Goal: Transaction & Acquisition: Purchase product/service

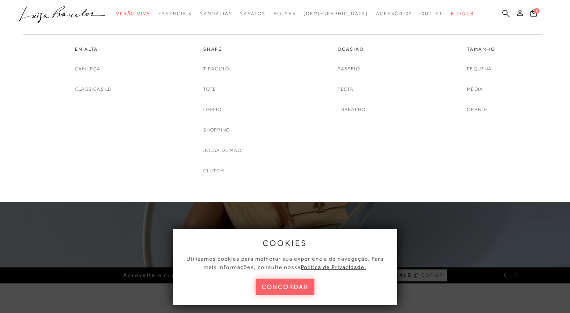
click at [296, 17] on link "Bolsas" at bounding box center [284, 13] width 22 height 15
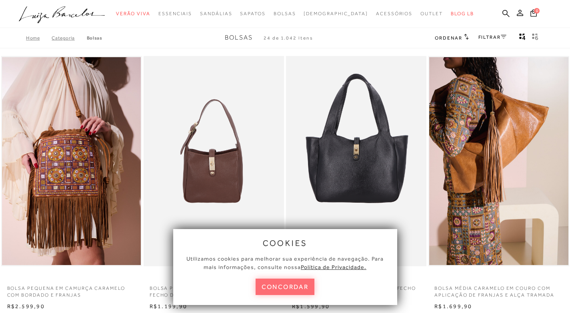
click at [294, 281] on button "concordar" at bounding box center [284, 287] width 59 height 16
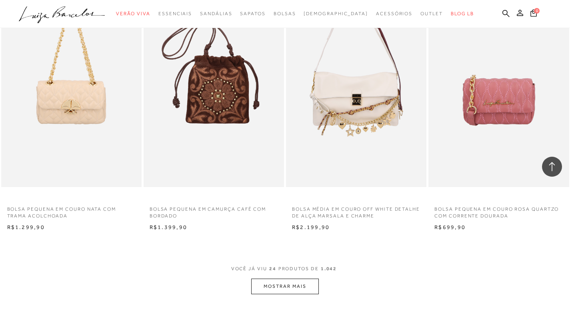
scroll to position [1519, 0]
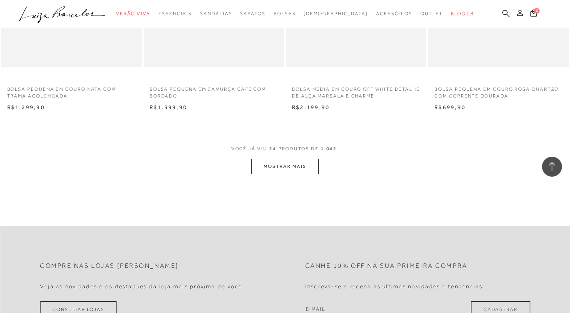
click at [300, 164] on button "MOSTRAR MAIS" at bounding box center [284, 167] width 67 height 16
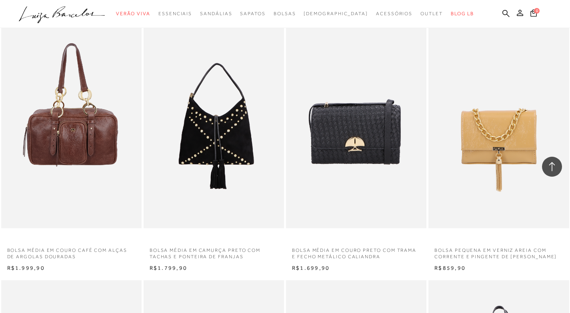
scroll to position [2479, 0]
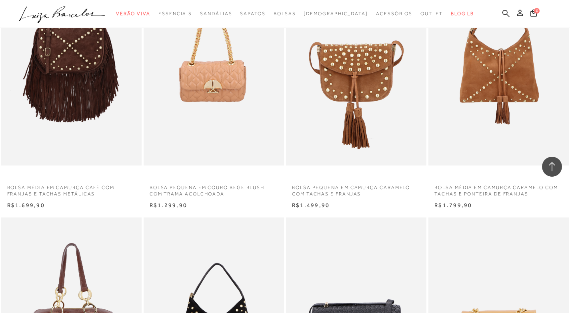
click at [505, 14] on icon at bounding box center [505, 13] width 7 height 7
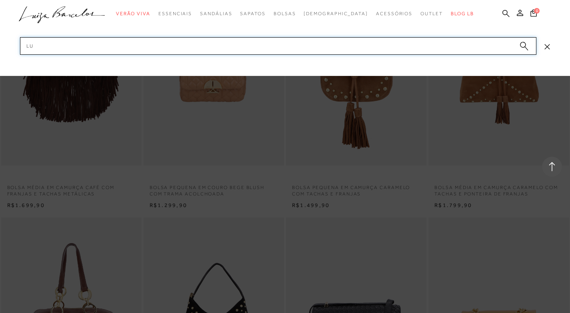
type input "l"
type input "bolsa prata"
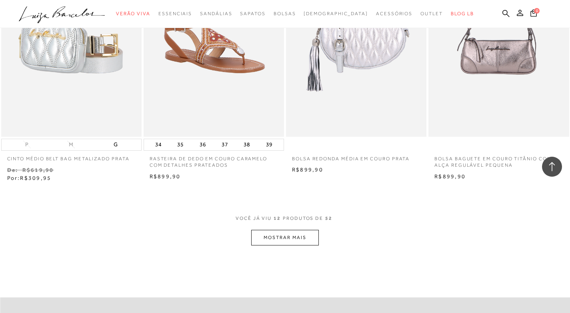
scroll to position [720, 0]
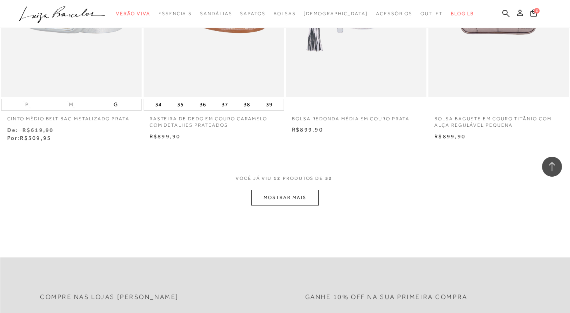
click at [296, 201] on button "MOSTRAR MAIS" at bounding box center [284, 198] width 67 height 16
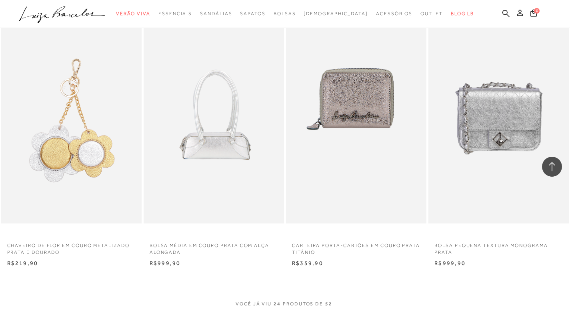
scroll to position [1679, 0]
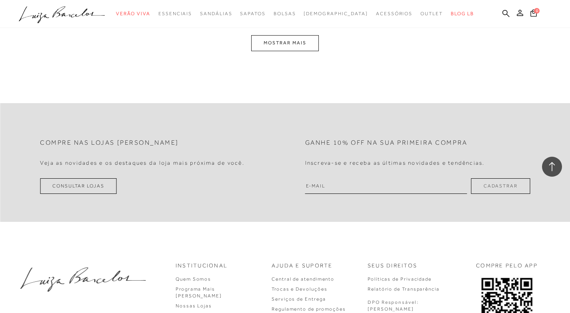
click at [301, 44] on button "MOSTRAR MAIS" at bounding box center [284, 43] width 67 height 16
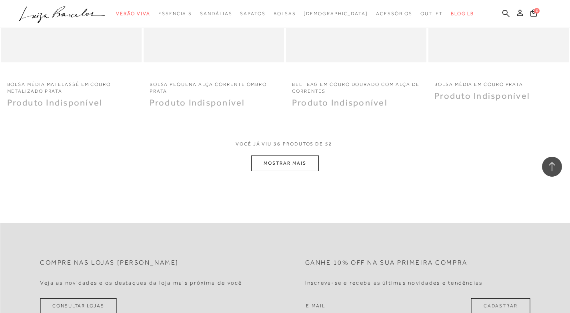
click at [306, 162] on button "MOSTRAR MAIS" at bounding box center [284, 164] width 67 height 16
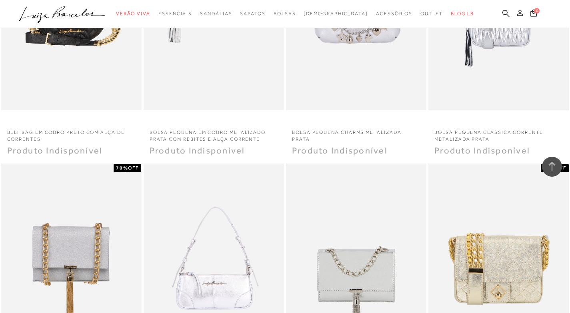
scroll to position [3038, 0]
